Goal: Navigation & Orientation: Find specific page/section

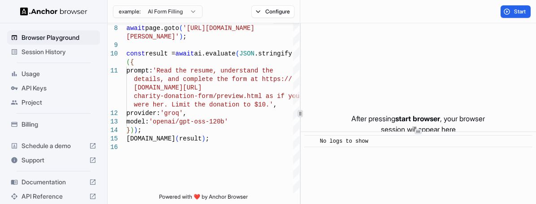
click at [39, 90] on span "API Keys" at bounding box center [58, 88] width 75 height 9
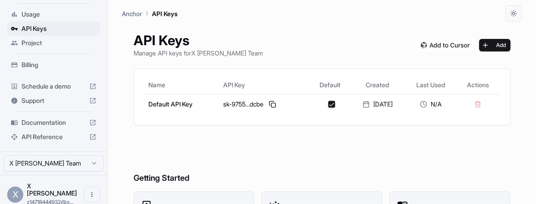
scroll to position [62, 0]
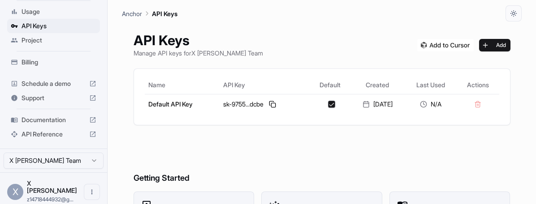
click at [35, 64] on span "Billing" at bounding box center [58, 62] width 75 height 9
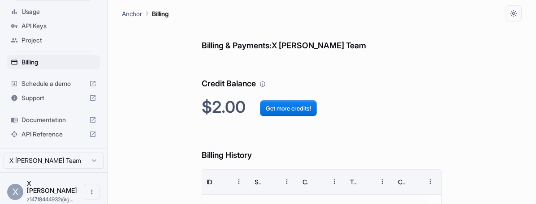
click at [47, 43] on span "Project" at bounding box center [58, 40] width 75 height 9
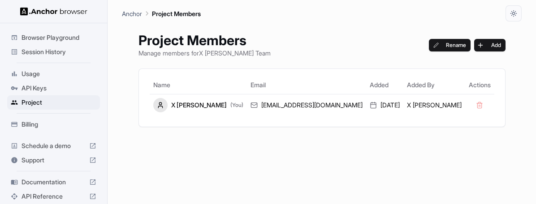
click at [49, 40] on span "Browser Playground" at bounding box center [58, 37] width 75 height 9
